Goal: Task Accomplishment & Management: Manage account settings

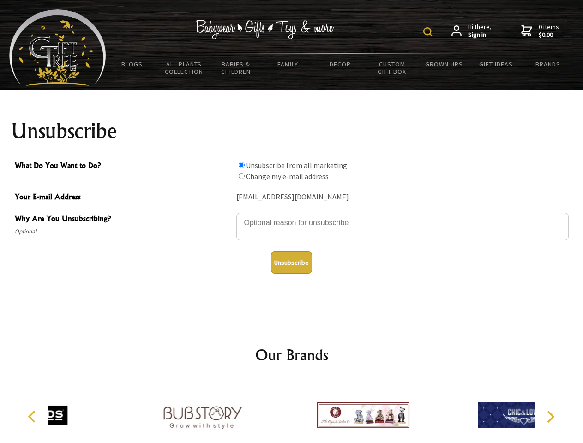
click at [429, 32] on img at bounding box center [427, 31] width 9 height 9
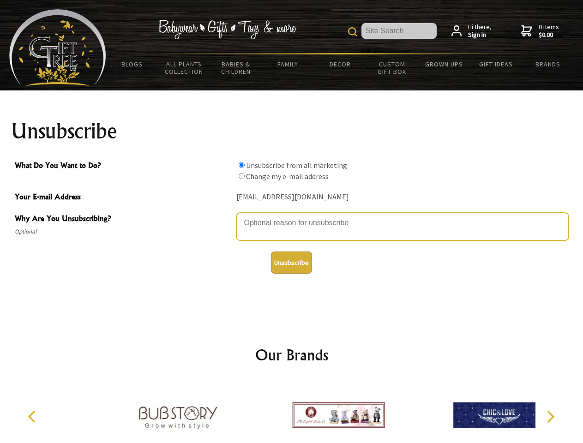
click at [292, 216] on textarea "Why Are You Unsubscribing?" at bounding box center [402, 227] width 333 height 28
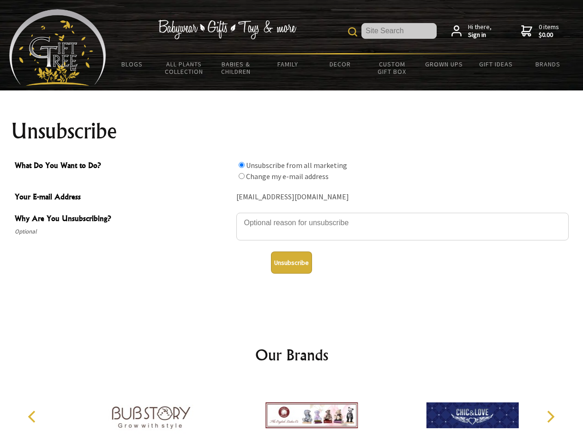
click at [242, 165] on input "What Do You Want to Do?" at bounding box center [242, 165] width 6 height 6
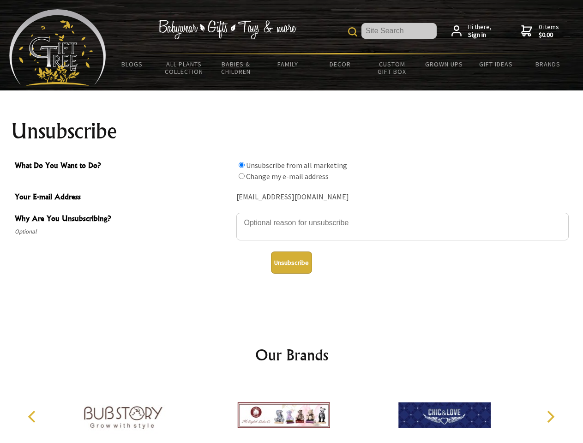
click at [242, 176] on input "What Do You Want to Do?" at bounding box center [242, 176] width 6 height 6
radio input "true"
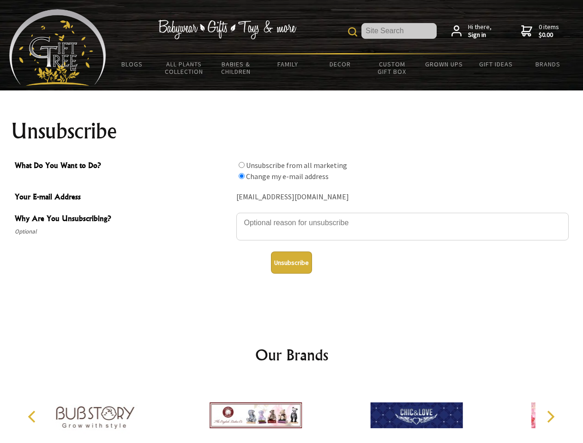
click at [291, 263] on button "Unsubscribe" at bounding box center [291, 263] width 41 height 22
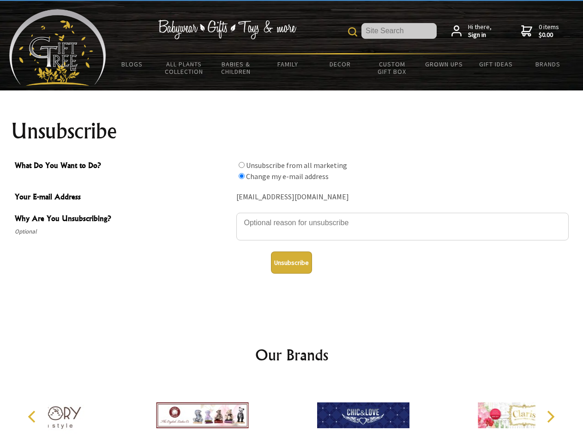
click at [292, 412] on div at bounding box center [363, 417] width 161 height 72
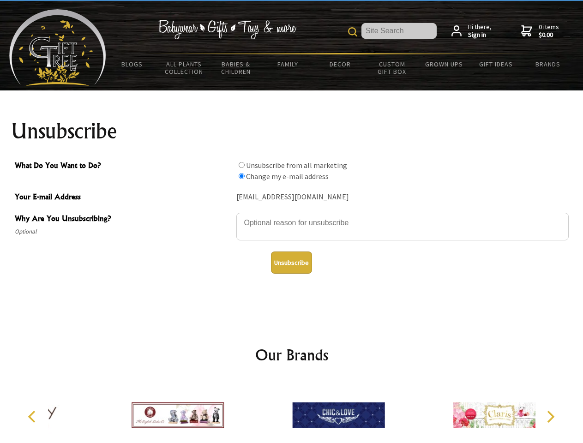
click at [33, 417] on icon "Previous" at bounding box center [33, 417] width 12 height 12
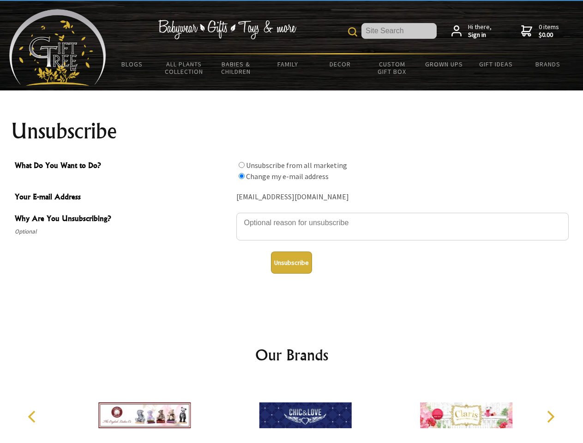
click at [550, 417] on icon "Next" at bounding box center [550, 417] width 12 height 12
